Goal: Use online tool/utility

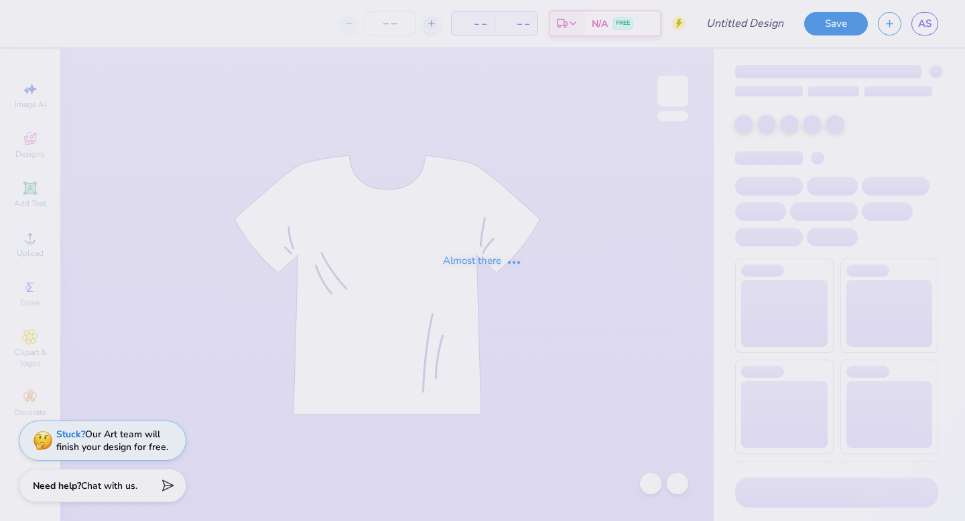
type input "possible jr exec"
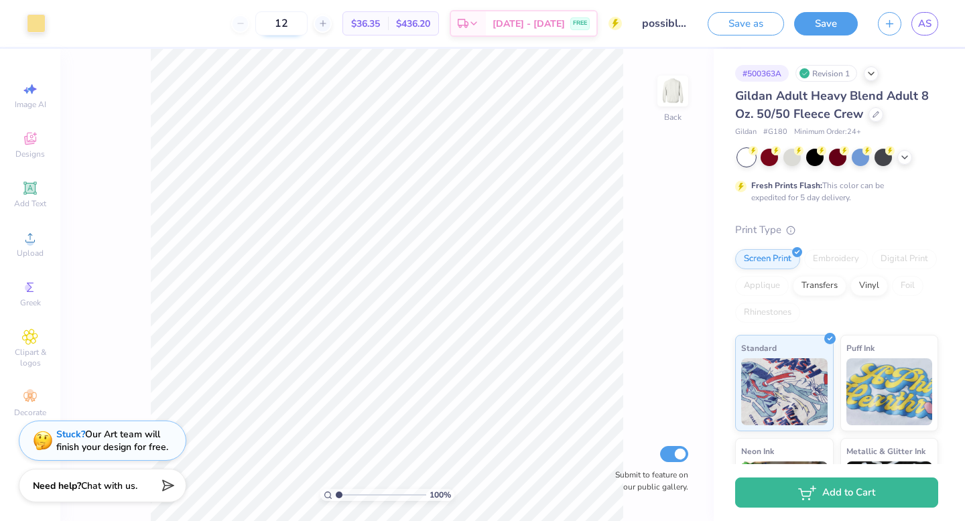
click at [308, 19] on input "12" at bounding box center [281, 23] width 52 height 24
type input "1"
type input "12"
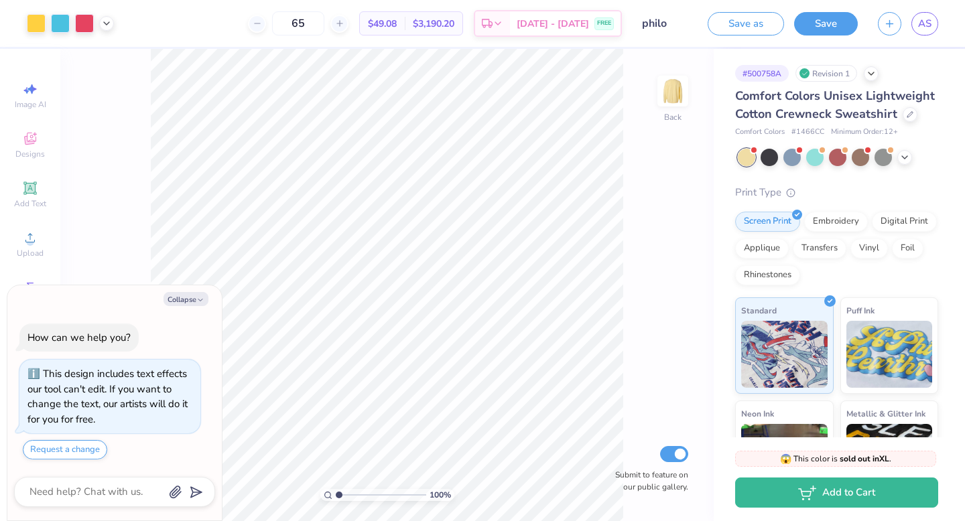
type textarea "x"
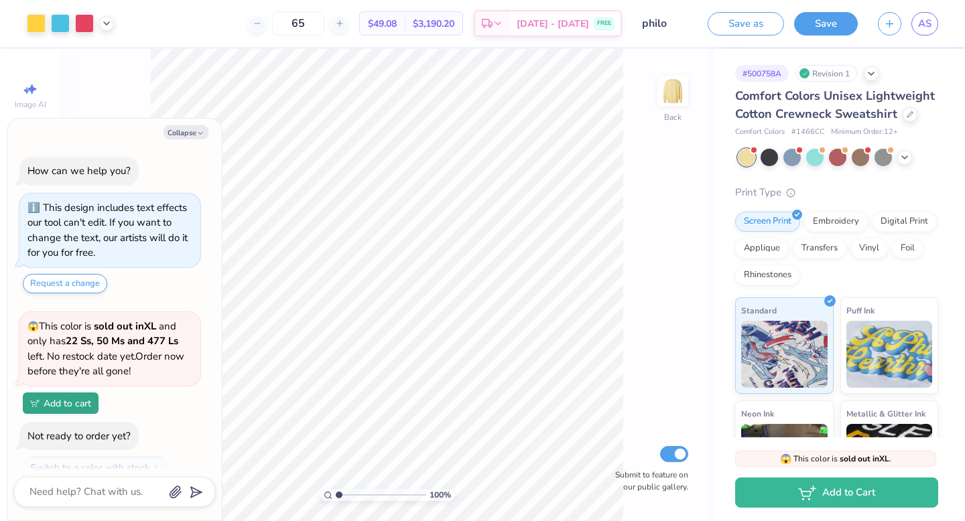
scroll to position [44, 0]
